Goal: Find specific page/section: Find specific page/section

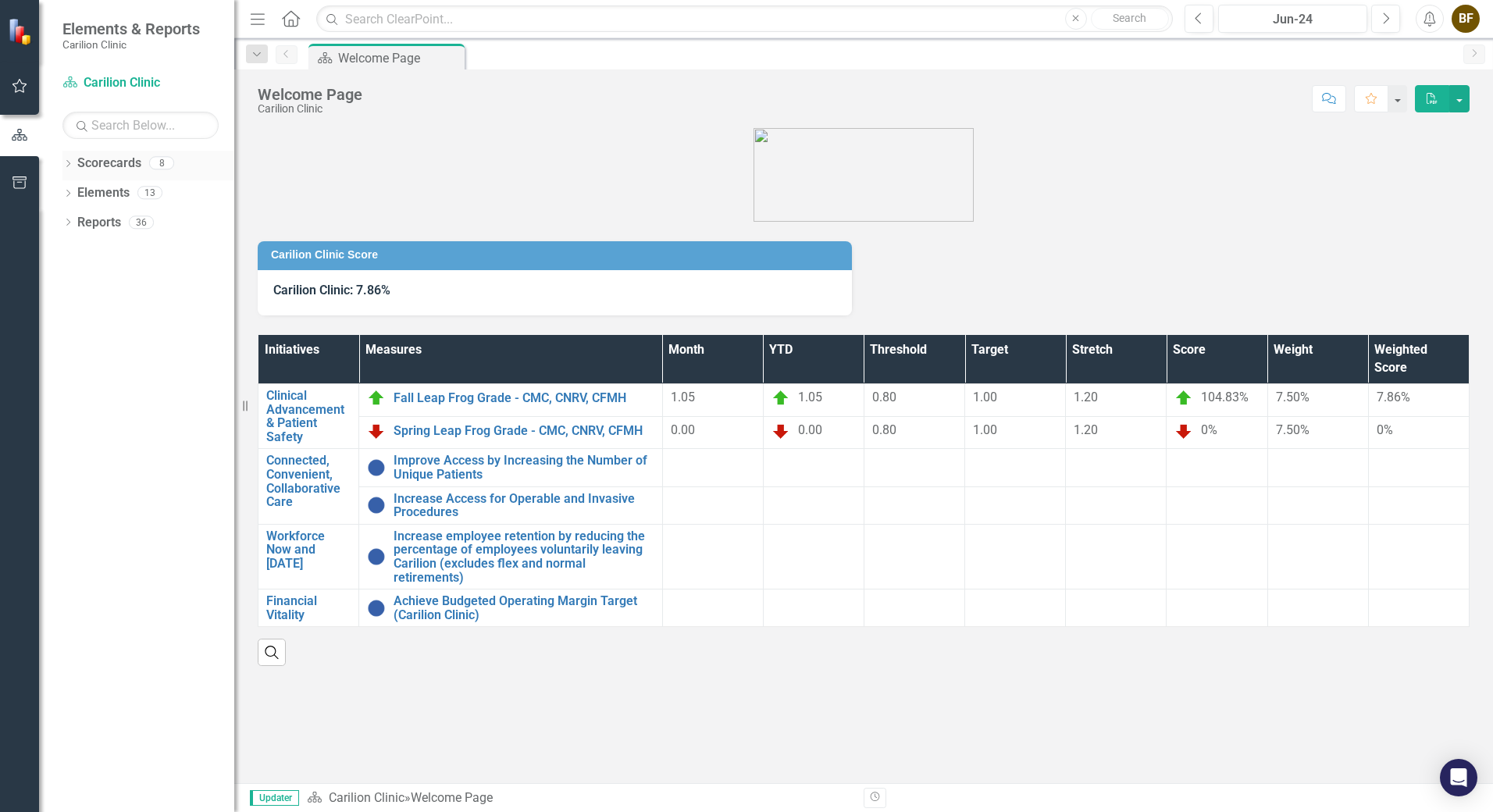
click at [70, 164] on icon "Dropdown" at bounding box center [68, 165] width 11 height 8
click at [141, 248] on link "[MEDICAL_DATA]" at bounding box center [159, 252] width 148 height 18
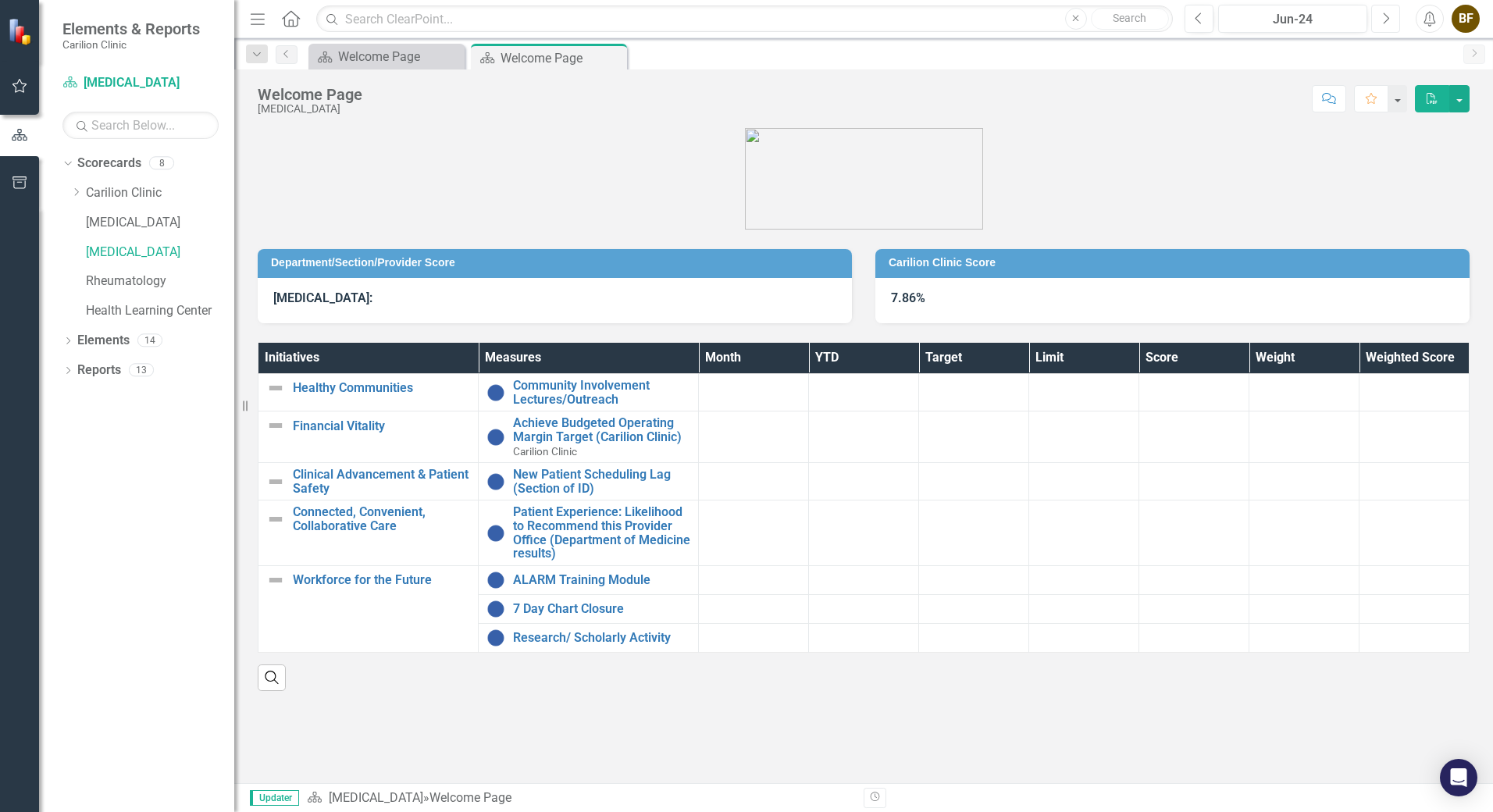
click at [1379, 15] on button "Next" at bounding box center [1385, 19] width 29 height 28
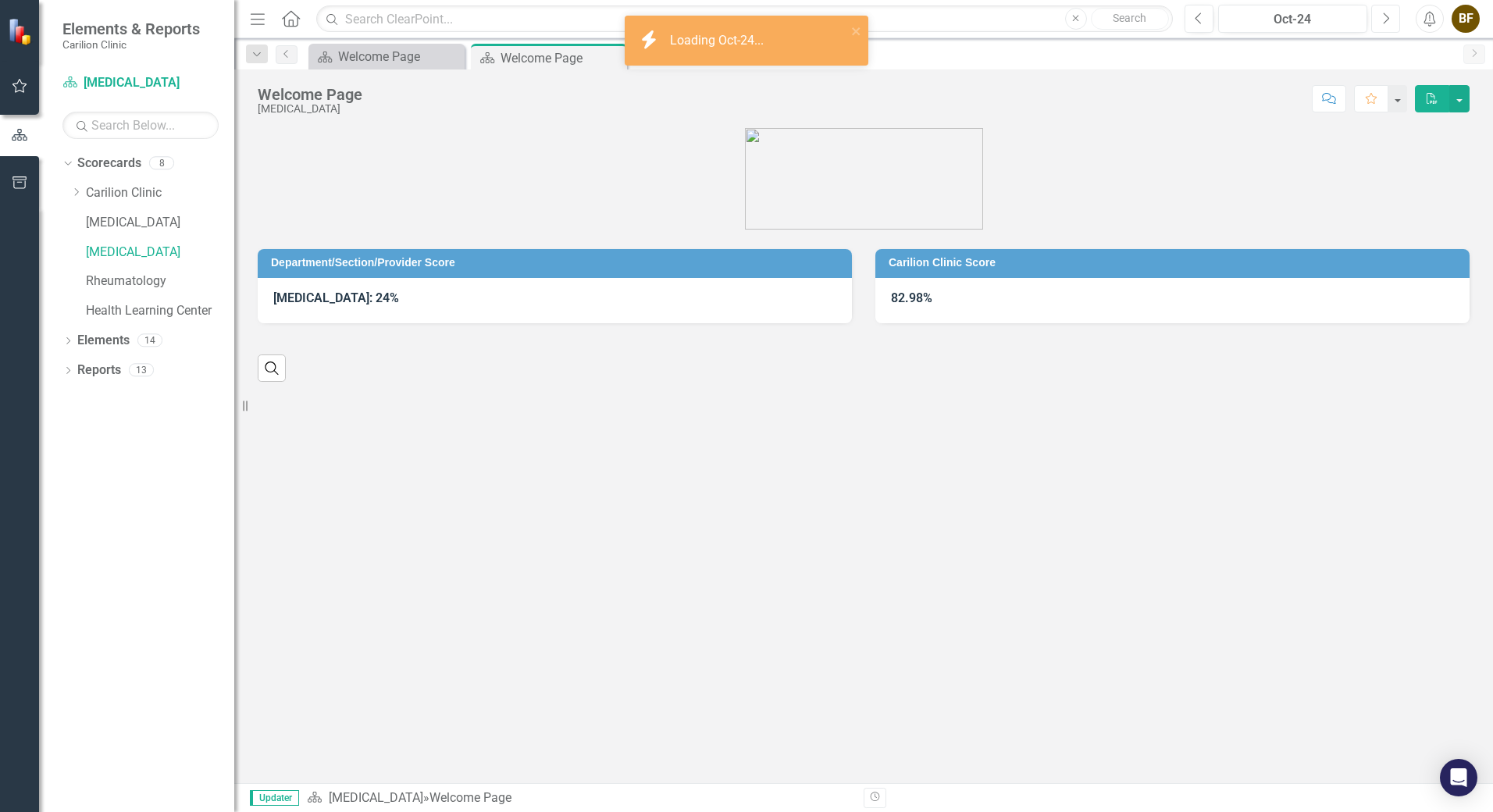
click at [1379, 15] on button "Next" at bounding box center [1385, 19] width 29 height 28
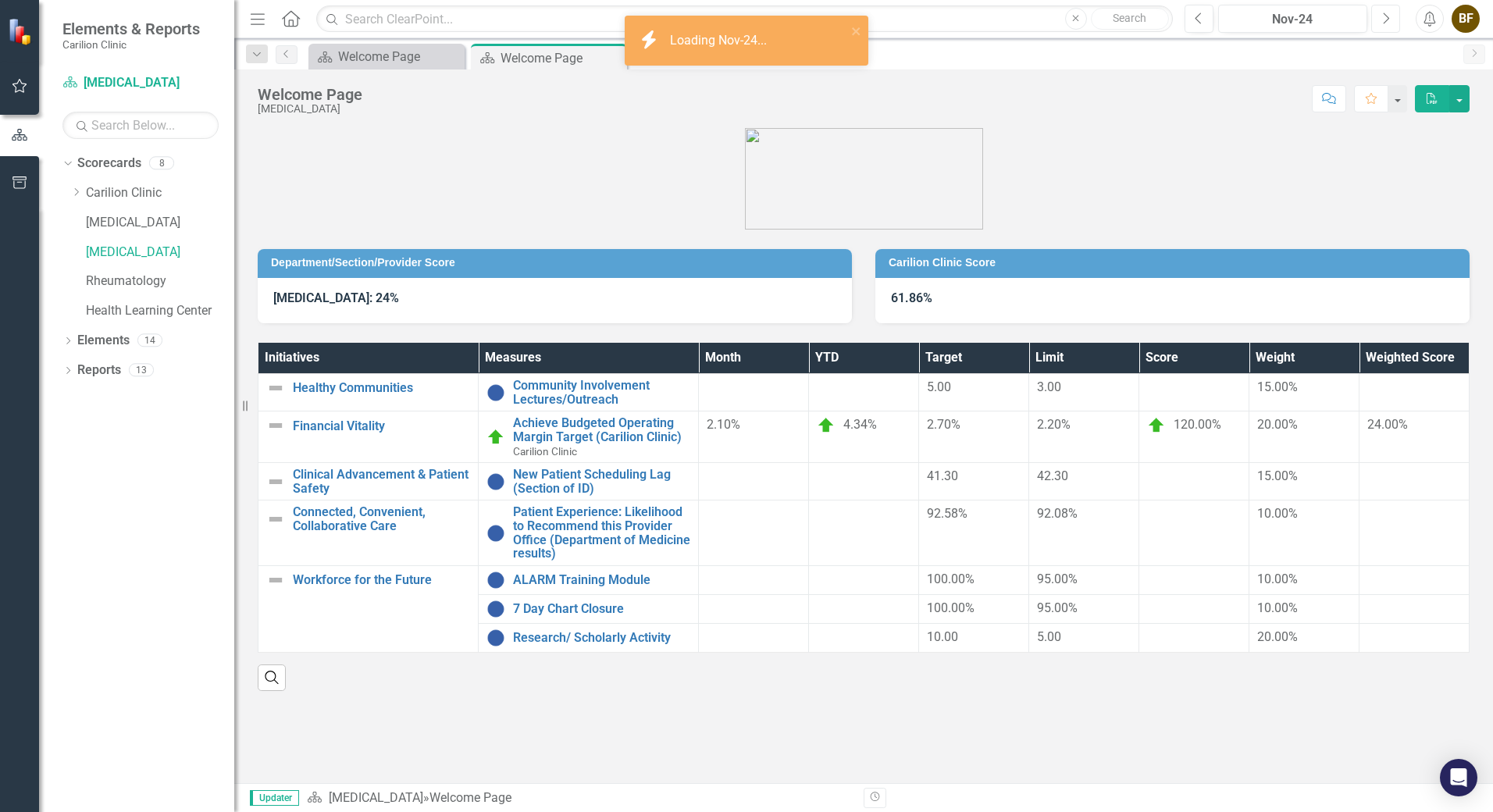
click at [1379, 15] on button "Next" at bounding box center [1385, 19] width 29 height 28
click at [1379, 16] on button "Next" at bounding box center [1385, 19] width 29 height 28
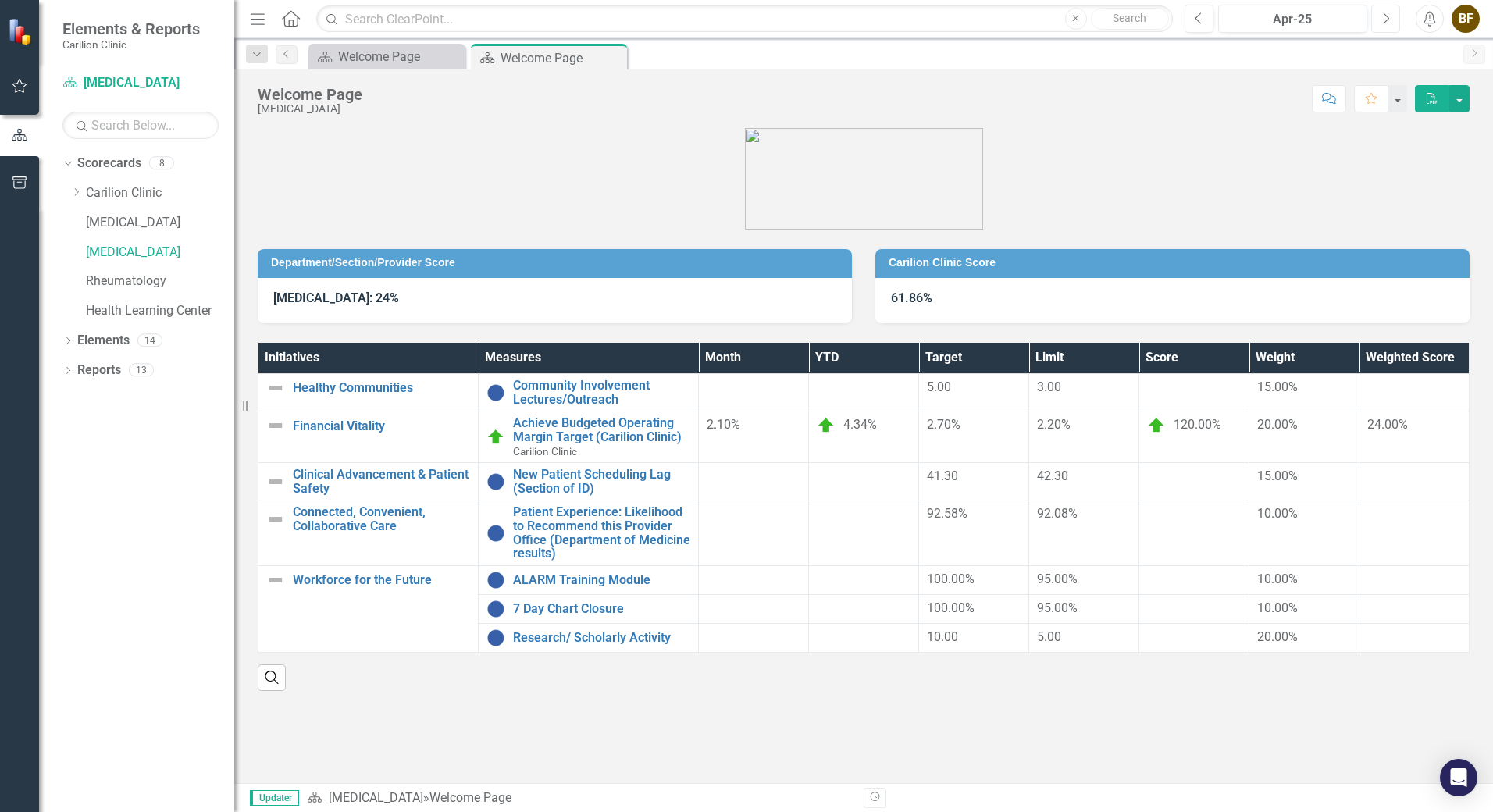
click at [1379, 16] on button "Next" at bounding box center [1385, 19] width 29 height 28
click at [1379, 17] on button "Next" at bounding box center [1385, 19] width 29 height 28
click at [112, 228] on link "[MEDICAL_DATA]" at bounding box center [159, 222] width 148 height 18
